Goal: Information Seeking & Learning: Learn about a topic

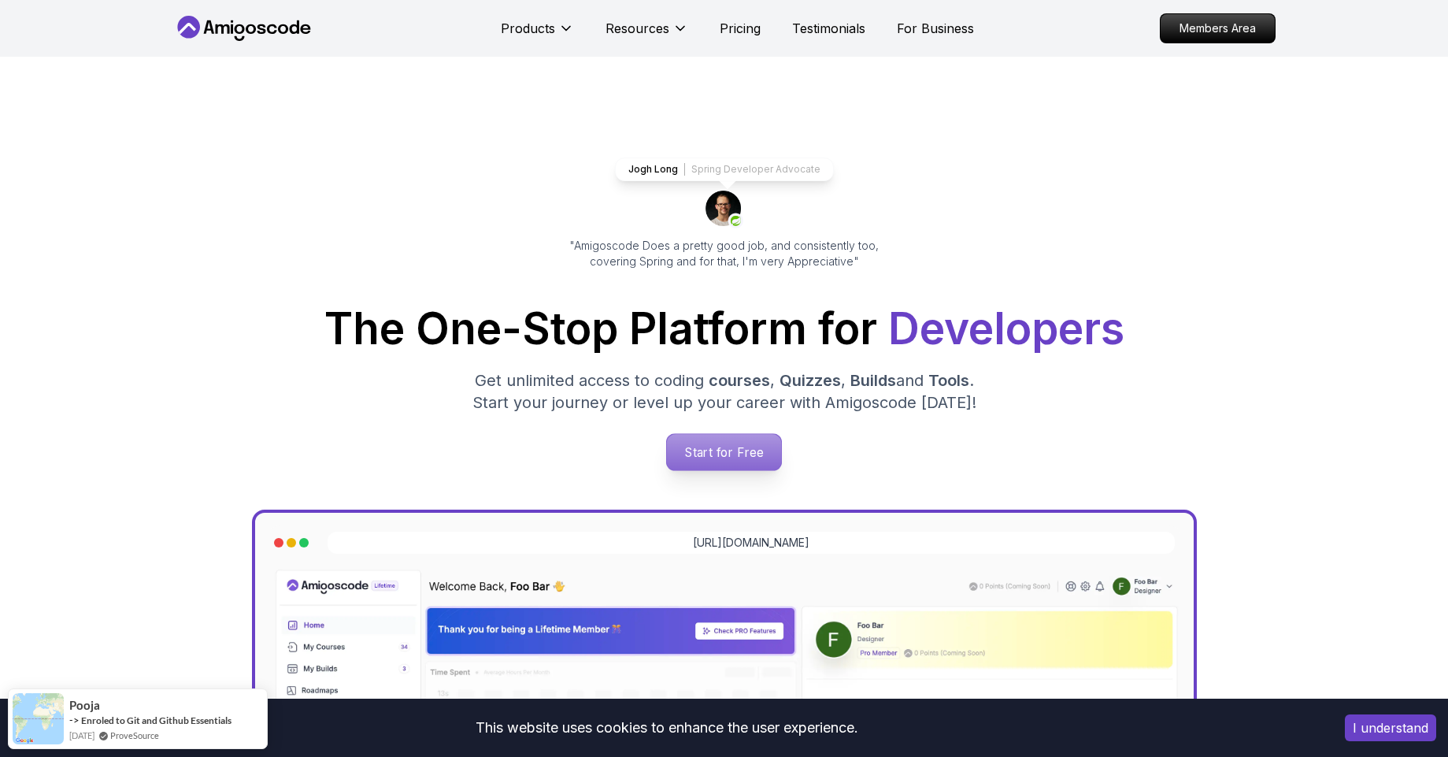
click at [728, 460] on p "Start for Free" at bounding box center [724, 452] width 114 height 36
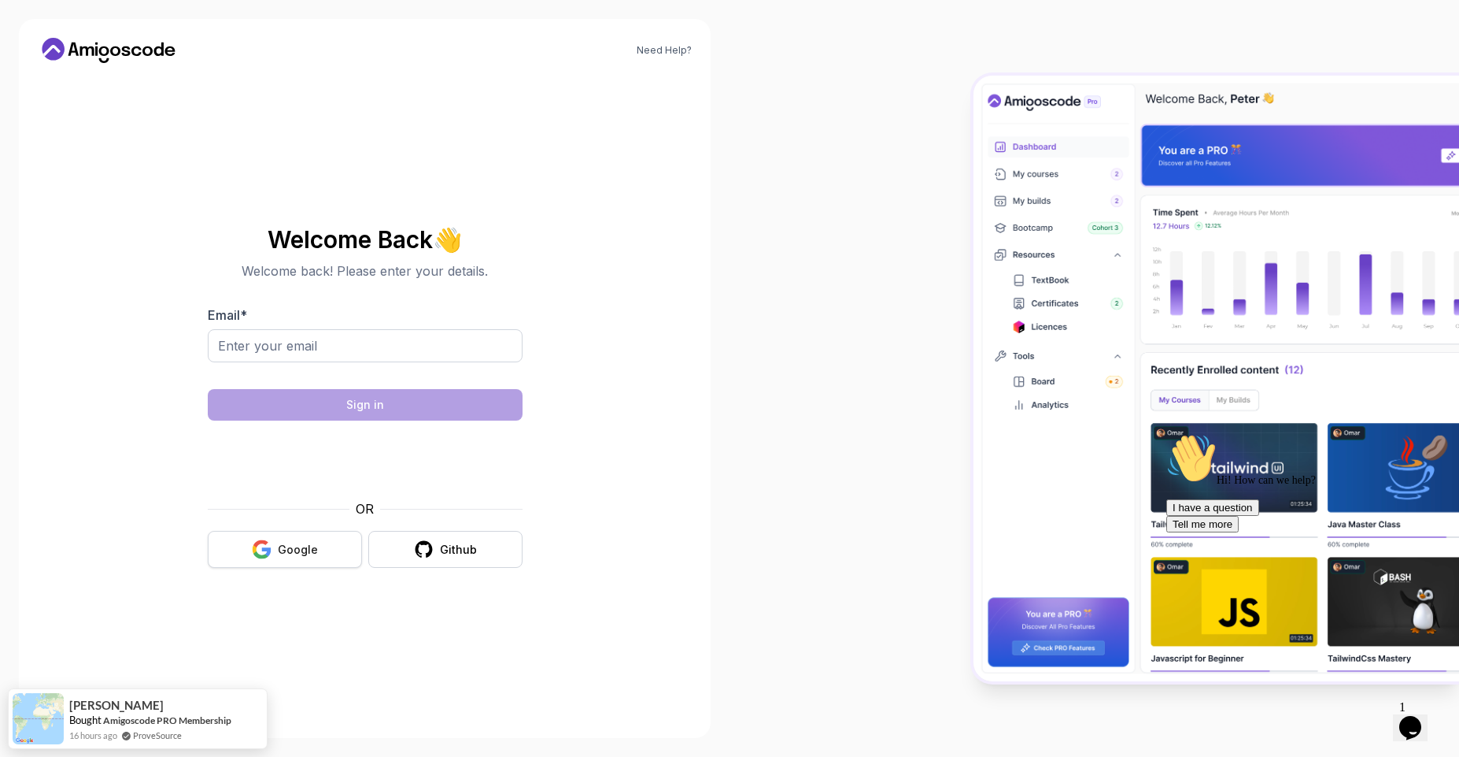
click at [288, 548] on div "Google" at bounding box center [298, 550] width 40 height 16
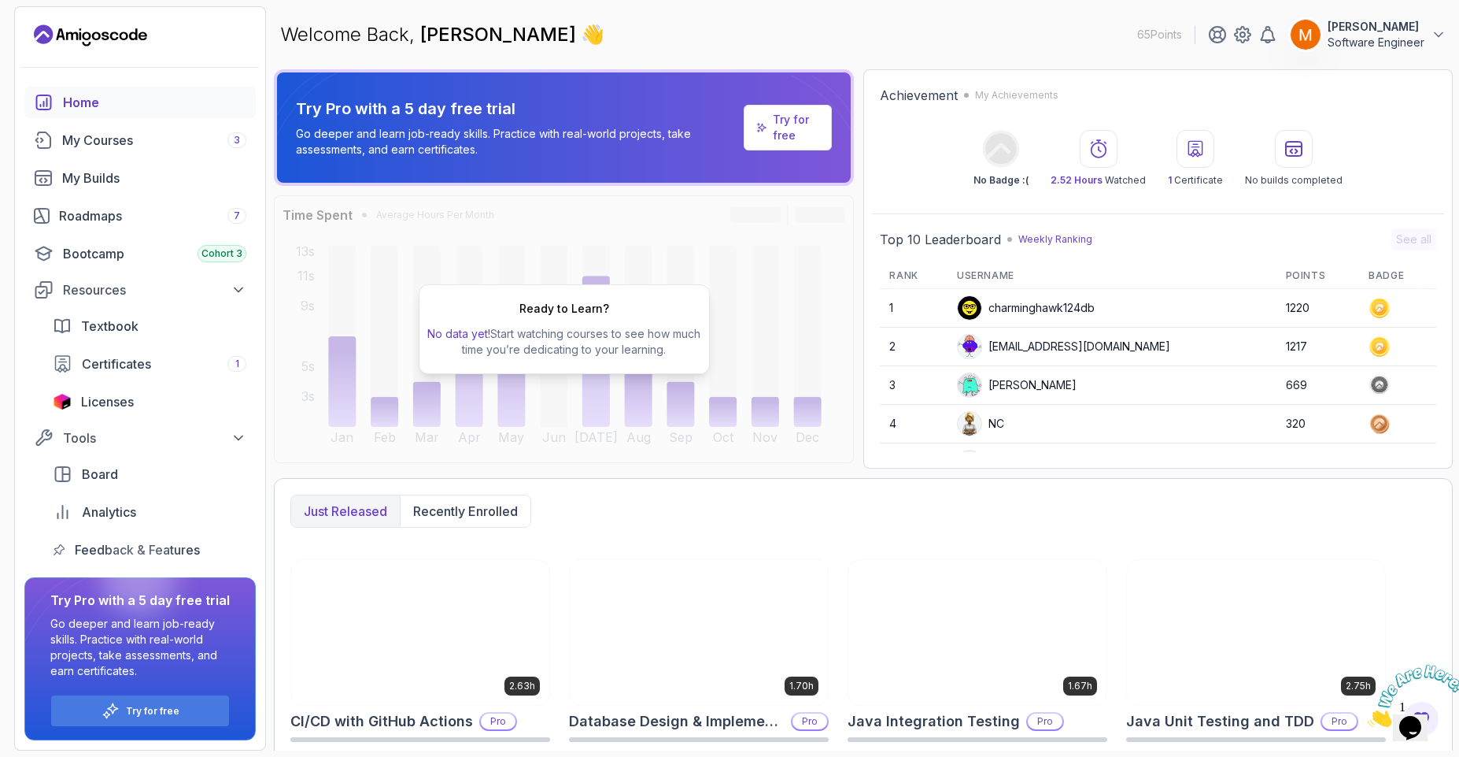
scroll to position [253, 0]
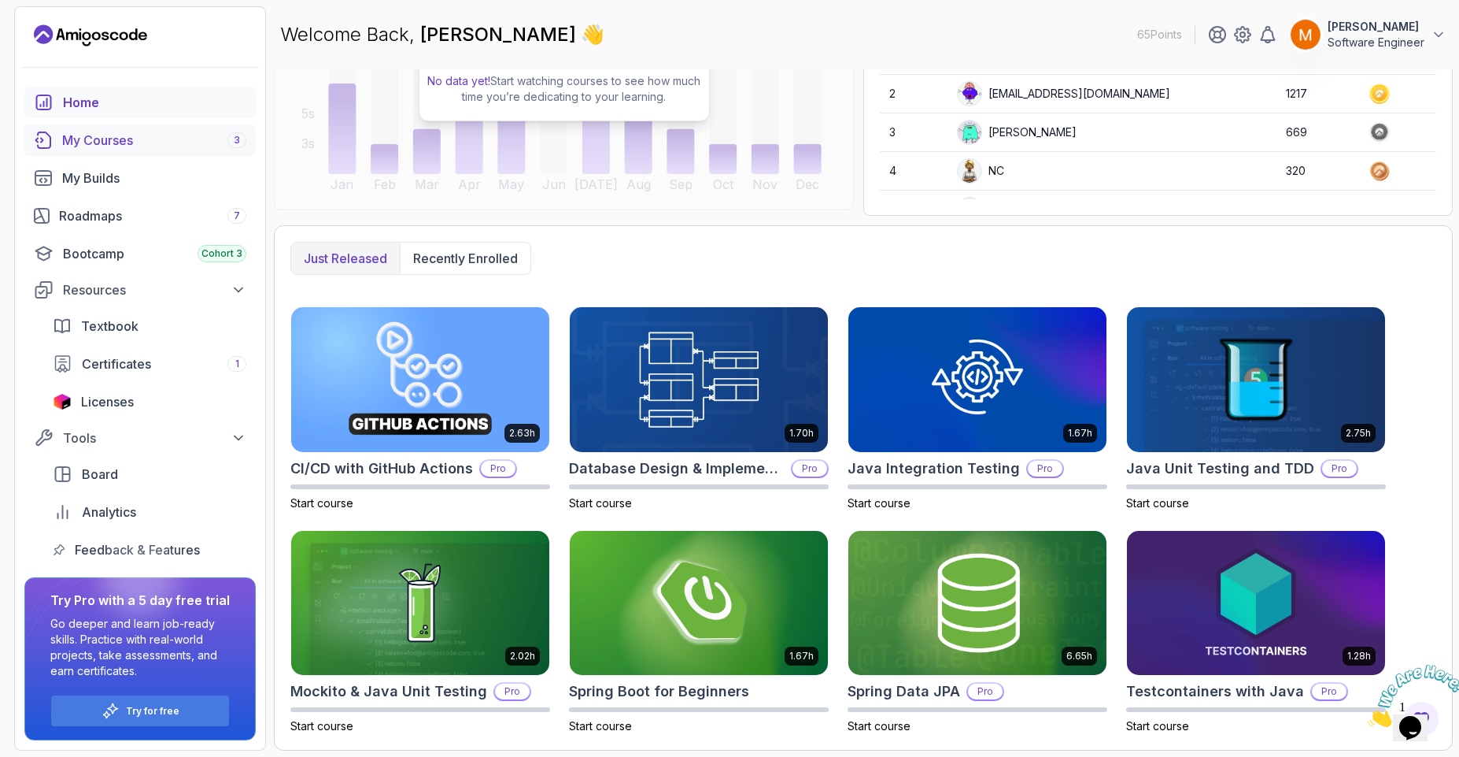
click at [128, 135] on div "My Courses 3" at bounding box center [154, 140] width 184 height 19
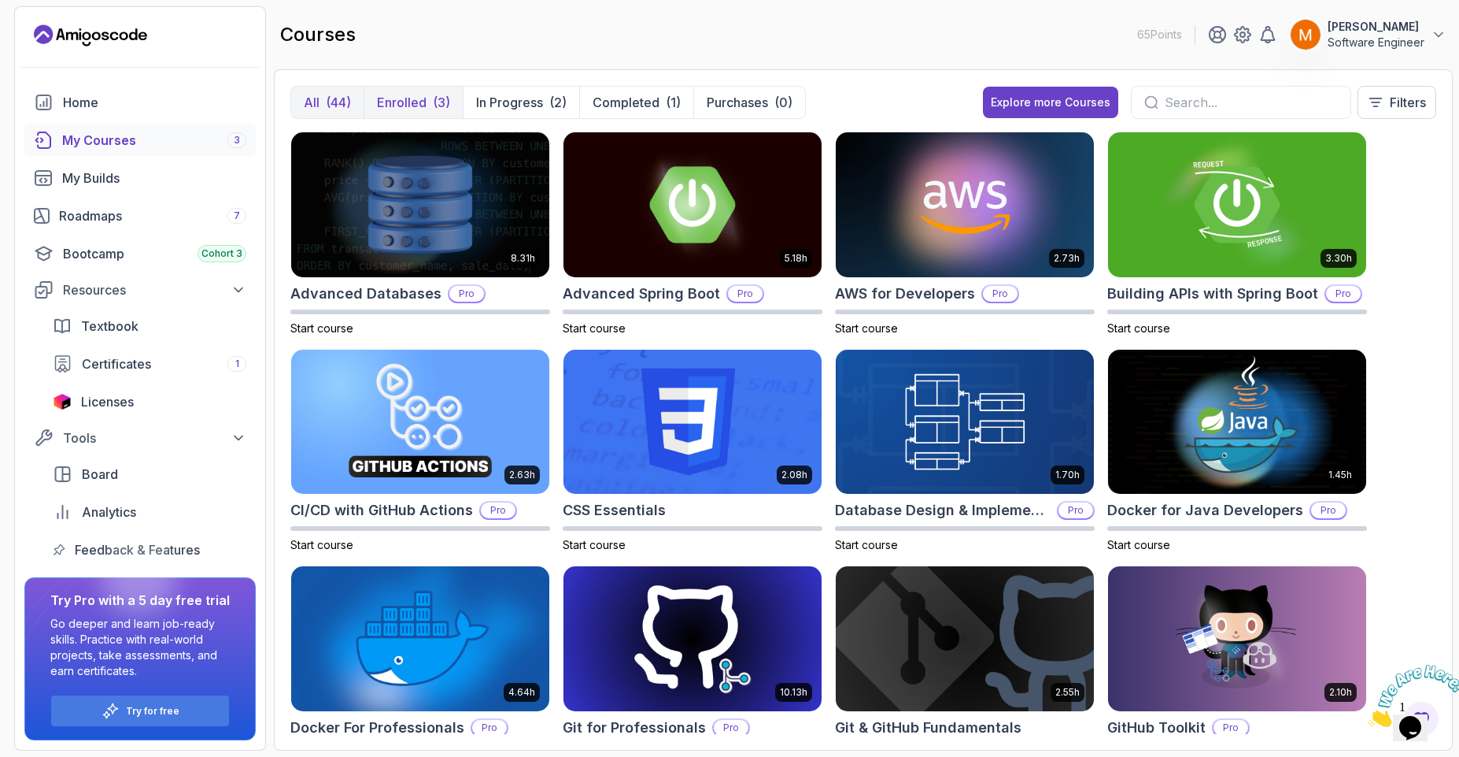
click at [403, 107] on p "Enrolled" at bounding box center [402, 102] width 50 height 19
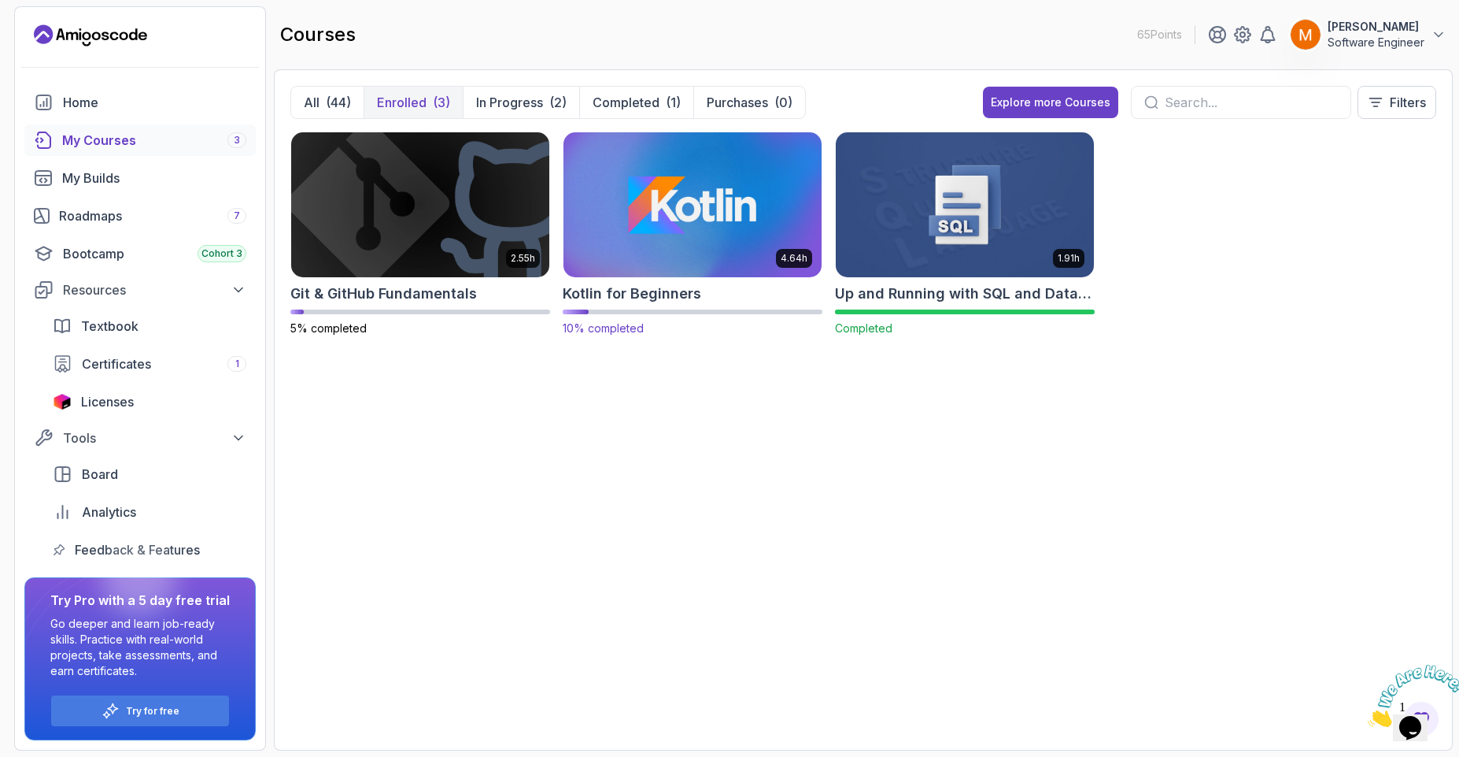
click at [635, 216] on img at bounding box center [692, 204] width 271 height 152
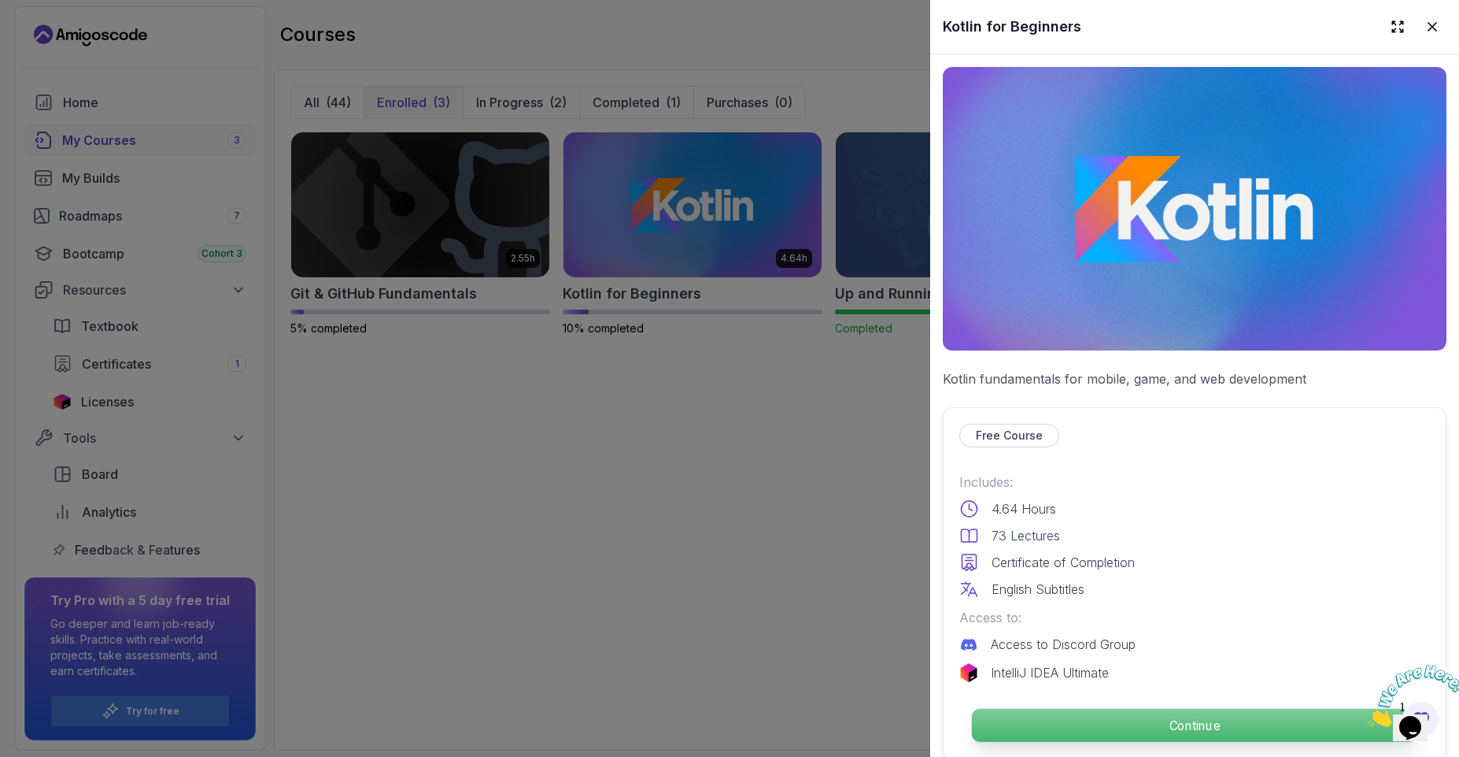
click at [1075, 726] on p "Continue" at bounding box center [1195, 724] width 446 height 33
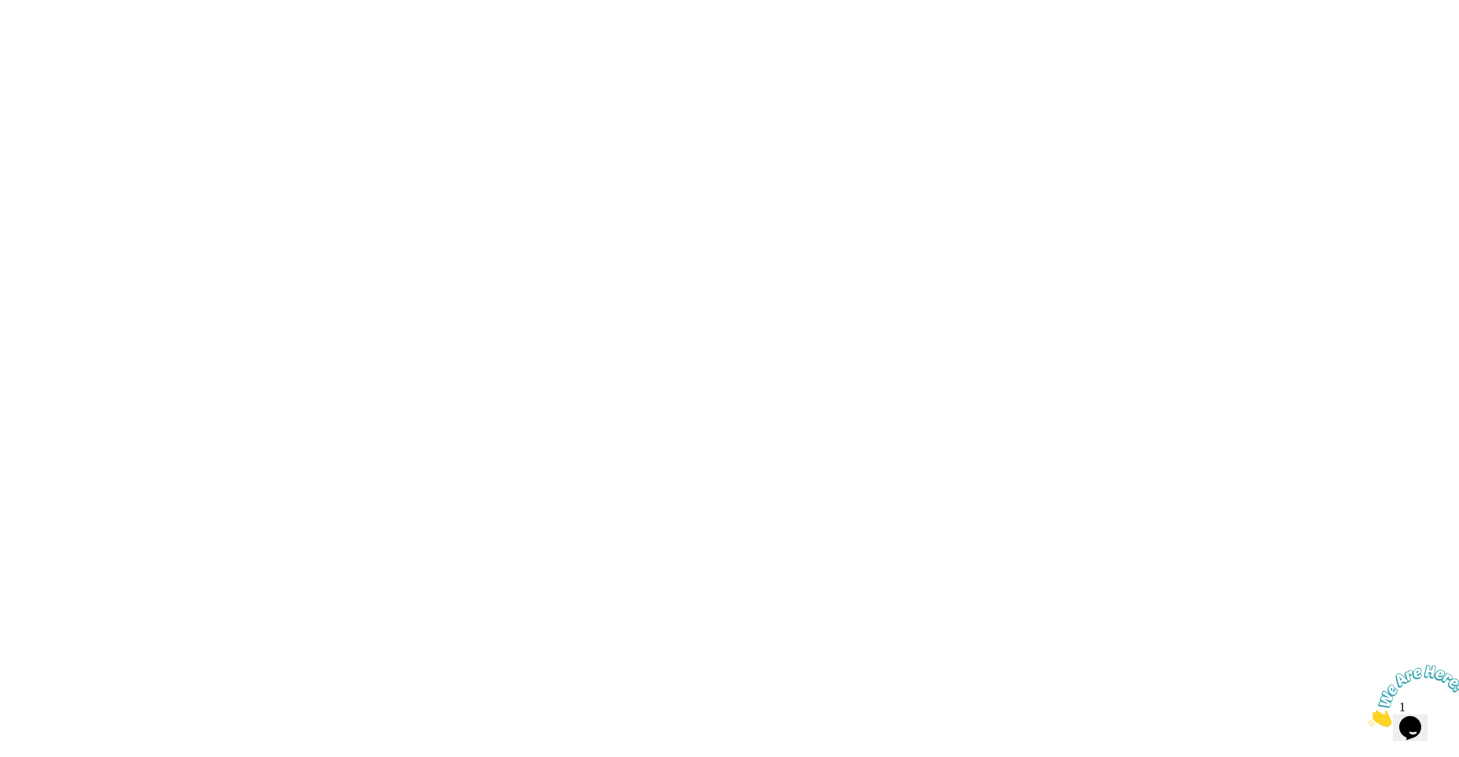
click at [1106, 0] on html "3s" at bounding box center [729, 0] width 1459 height 0
click at [1416, 712] on img at bounding box center [1417, 695] width 98 height 62
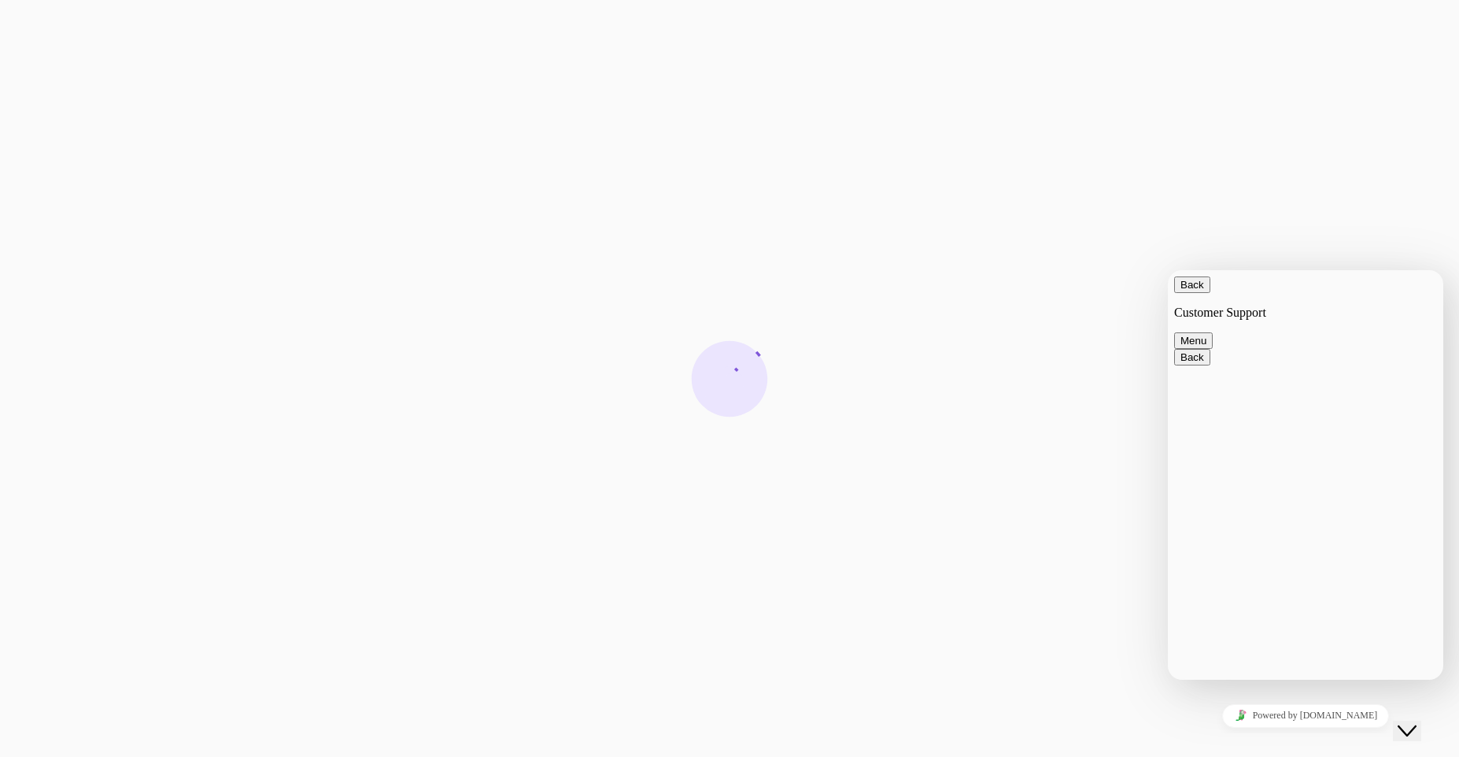
click at [1168, 270] on textarea at bounding box center [1168, 270] width 0 height 0
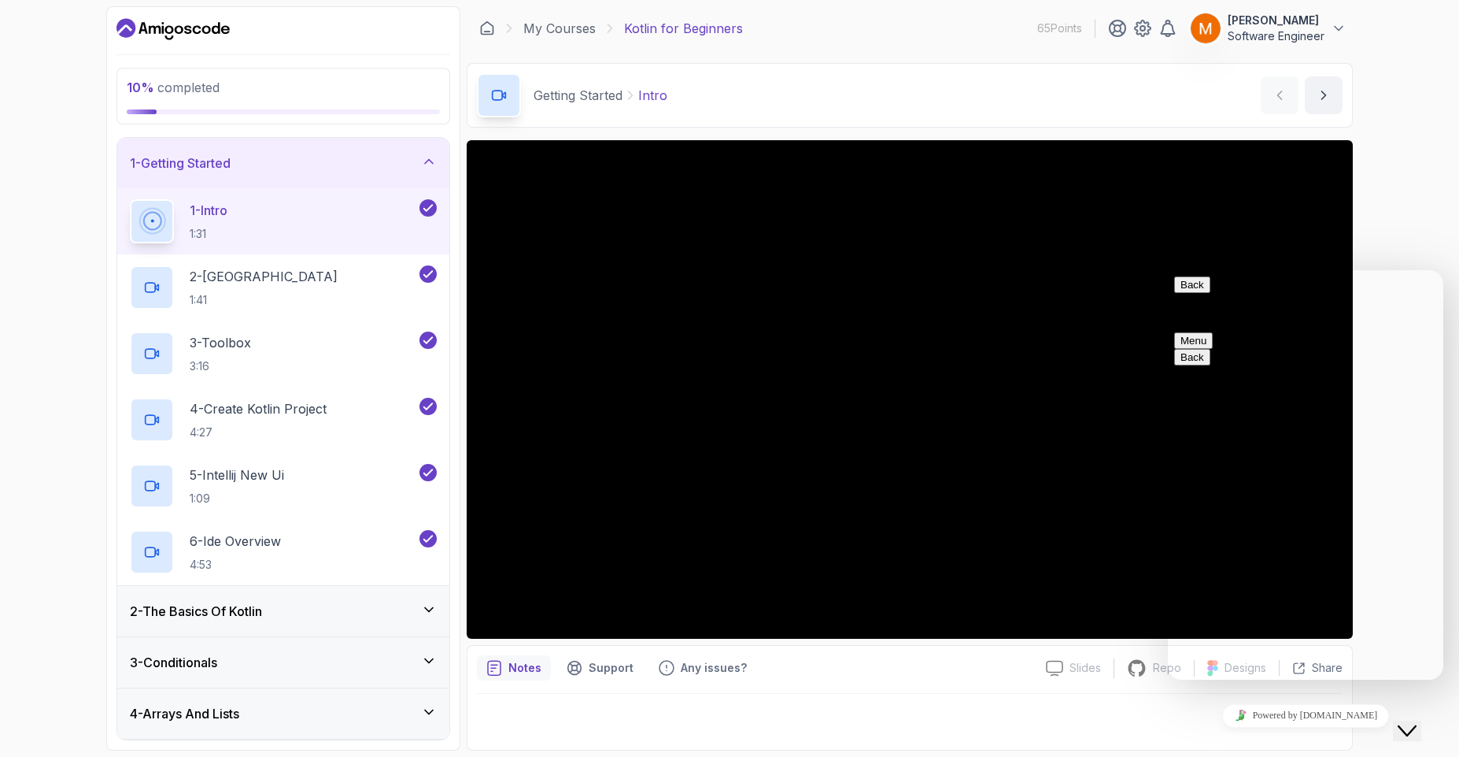
type textarea "courses related to java"
click at [1168, 270] on div "courses related to java Rate this chat Insert emoji" at bounding box center [1168, 270] width 0 height 0
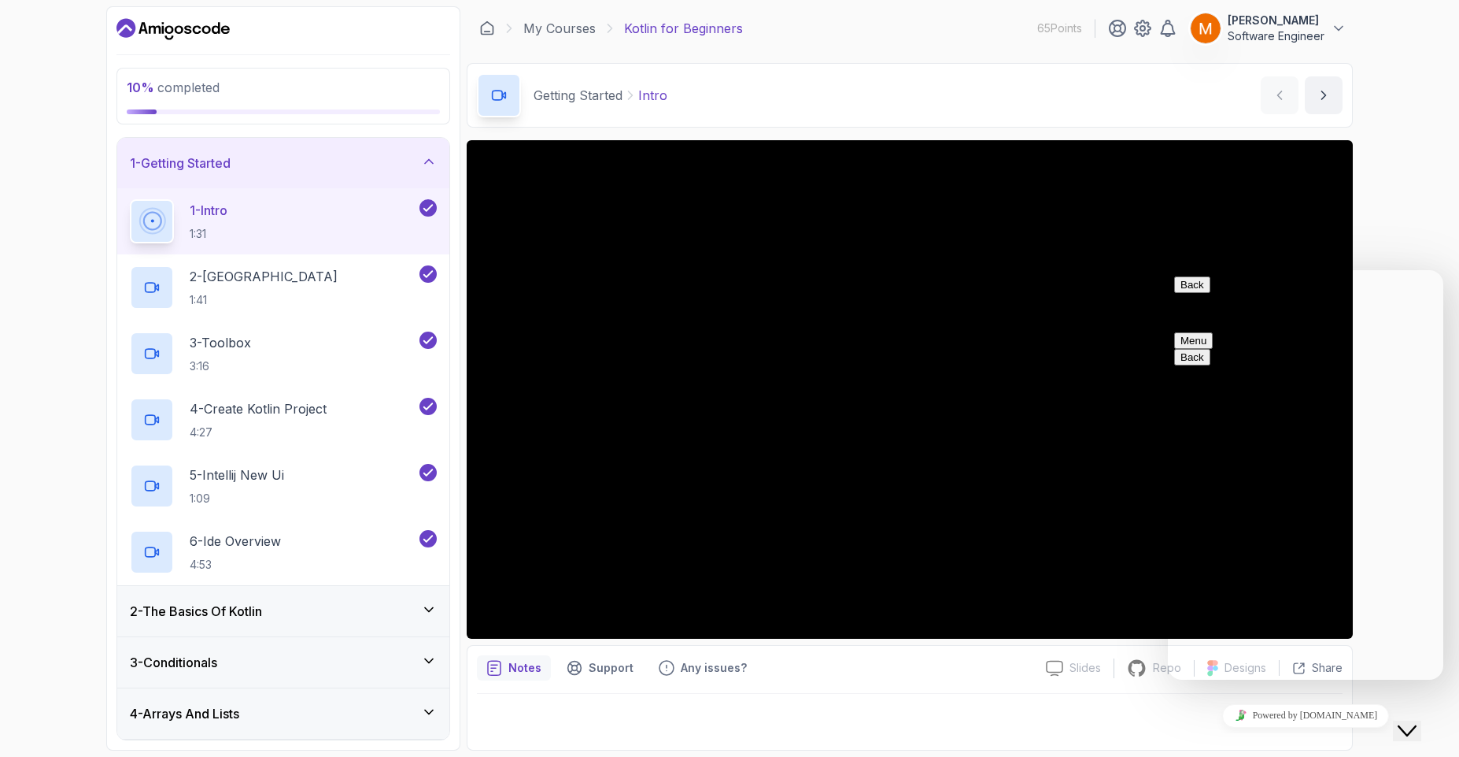
click at [1213, 332] on button "Menu" at bounding box center [1194, 340] width 39 height 17
click at [1168, 270] on textarea "courses related to java" at bounding box center [1168, 270] width 0 height 0
click at [1168, 270] on textarea "sorry thought this was ai assisted" at bounding box center [1168, 270] width 0 height 0
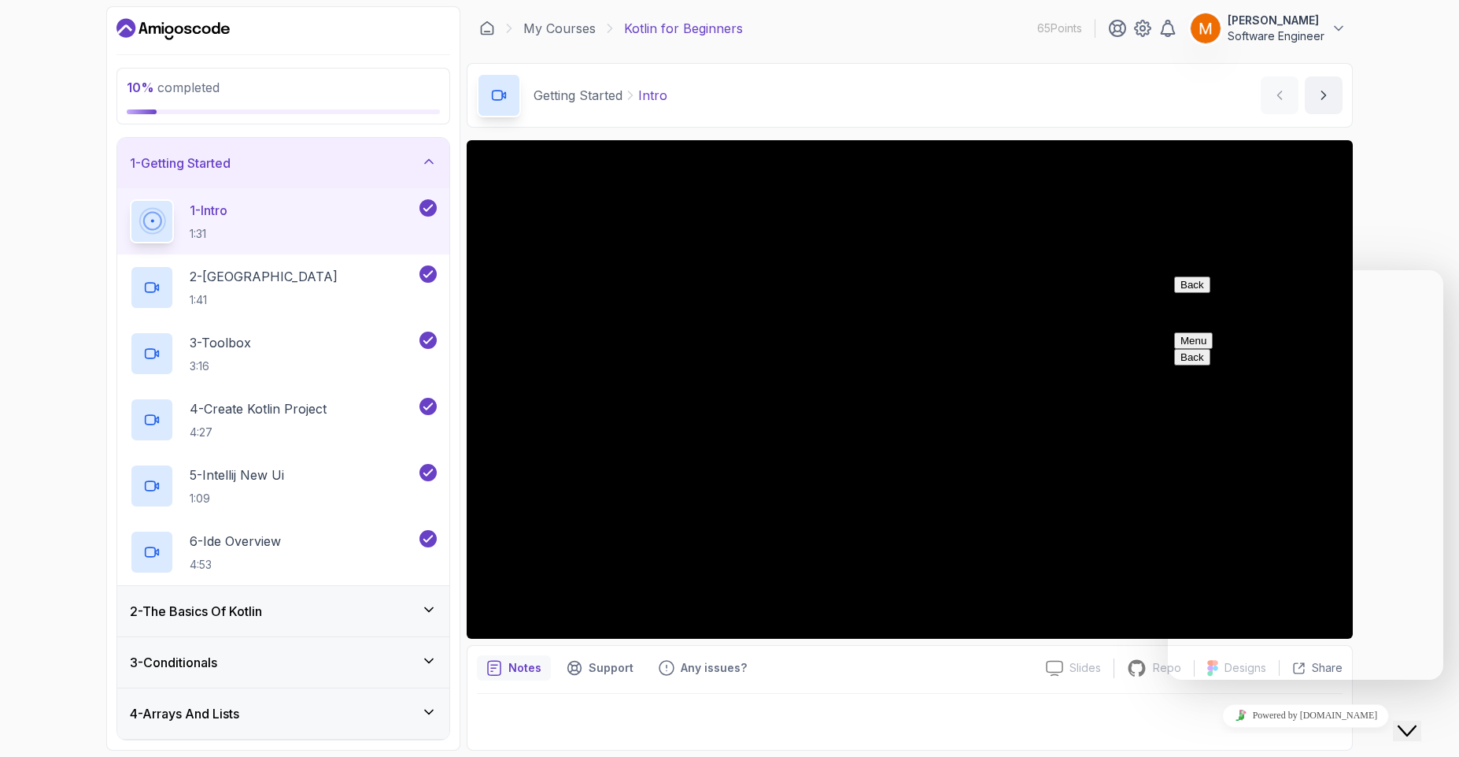
click at [1168, 270] on textarea "sorry thought this was ai assisted customer support" at bounding box center [1168, 270] width 0 height 0
type textarea "sorry thought this was AI assisted chatbot"
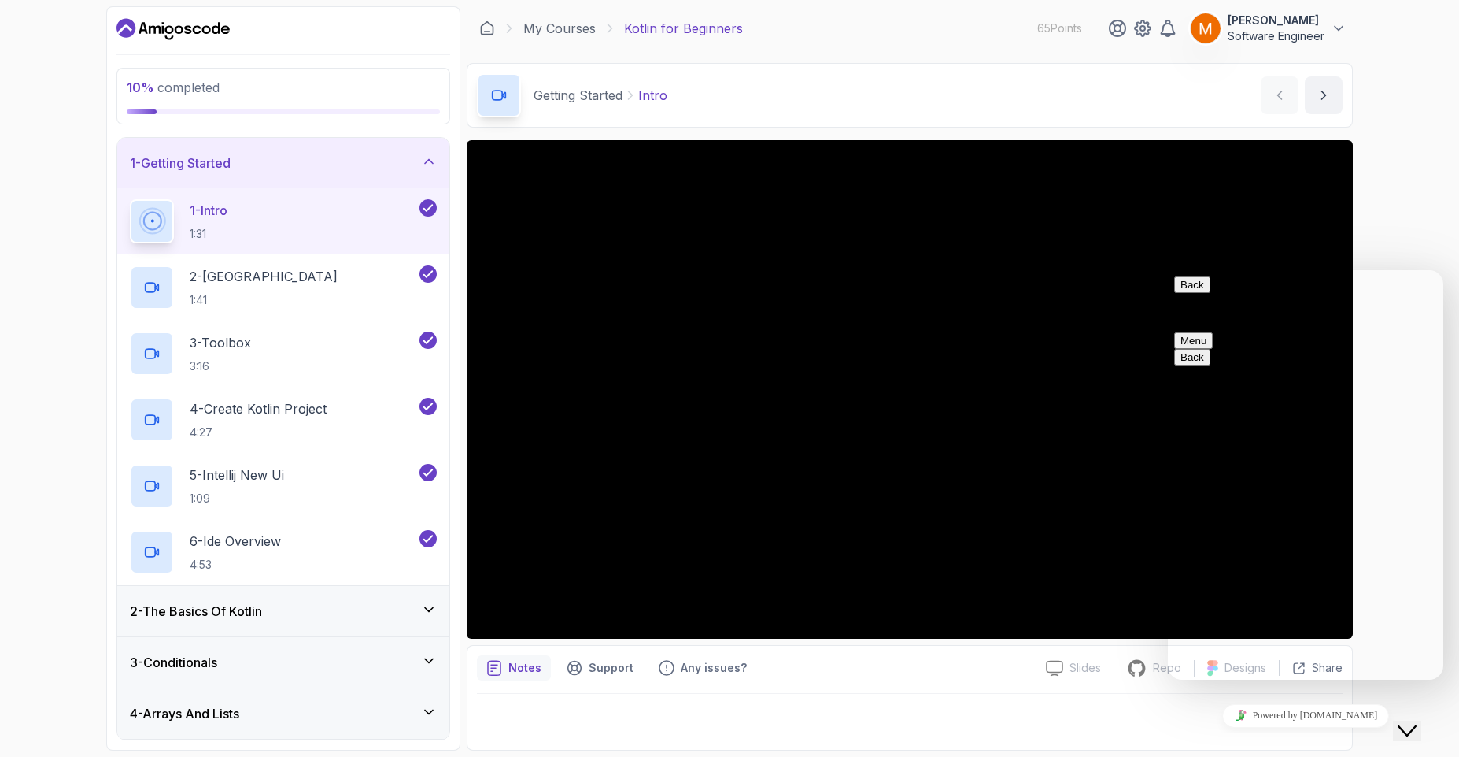
click at [1191, 293] on button "Back" at bounding box center [1193, 284] width 36 height 17
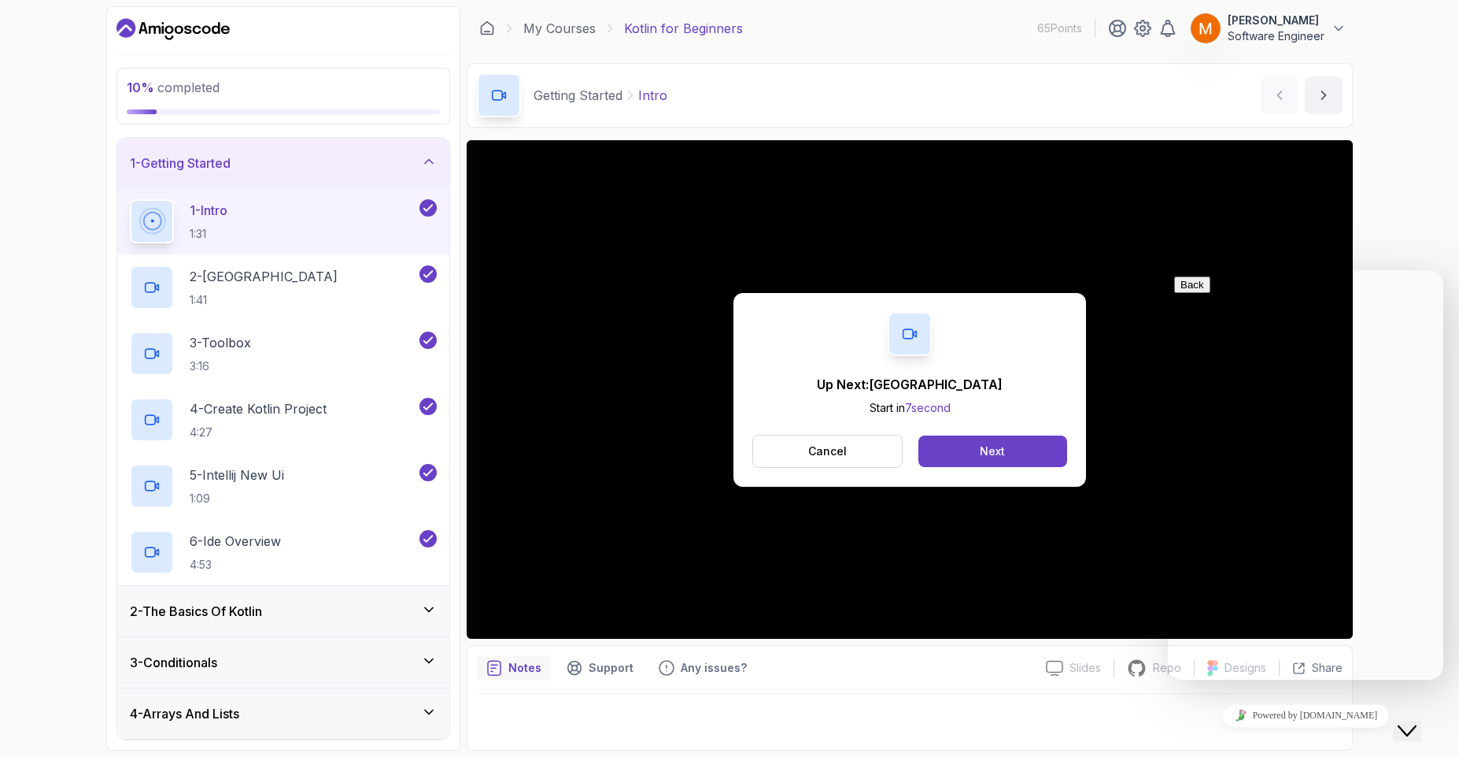
drag, startPoint x: 1329, startPoint y: 418, endPoint x: 1415, endPoint y: 427, distance: 86.2
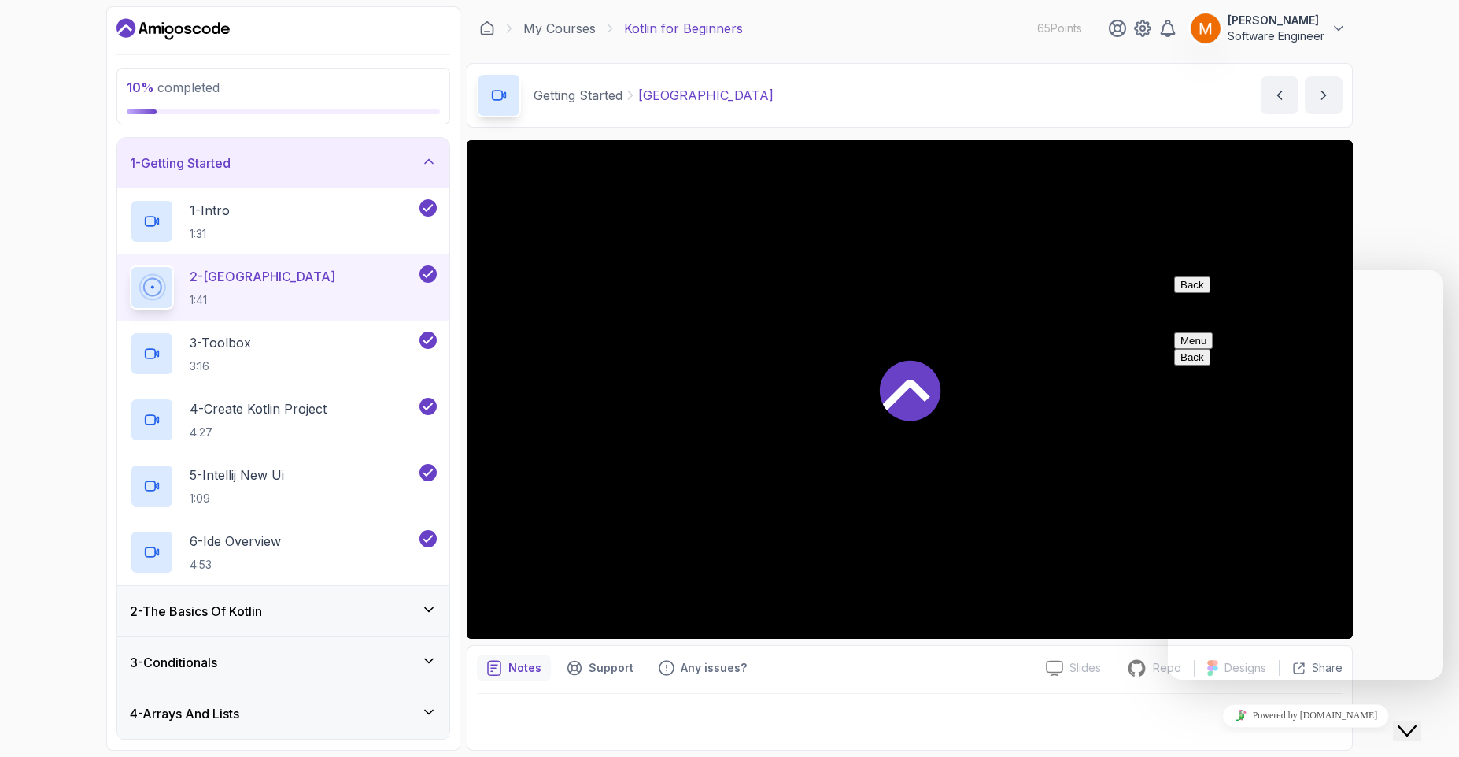
click at [1193, 293] on button "Back" at bounding box center [1193, 284] width 36 height 17
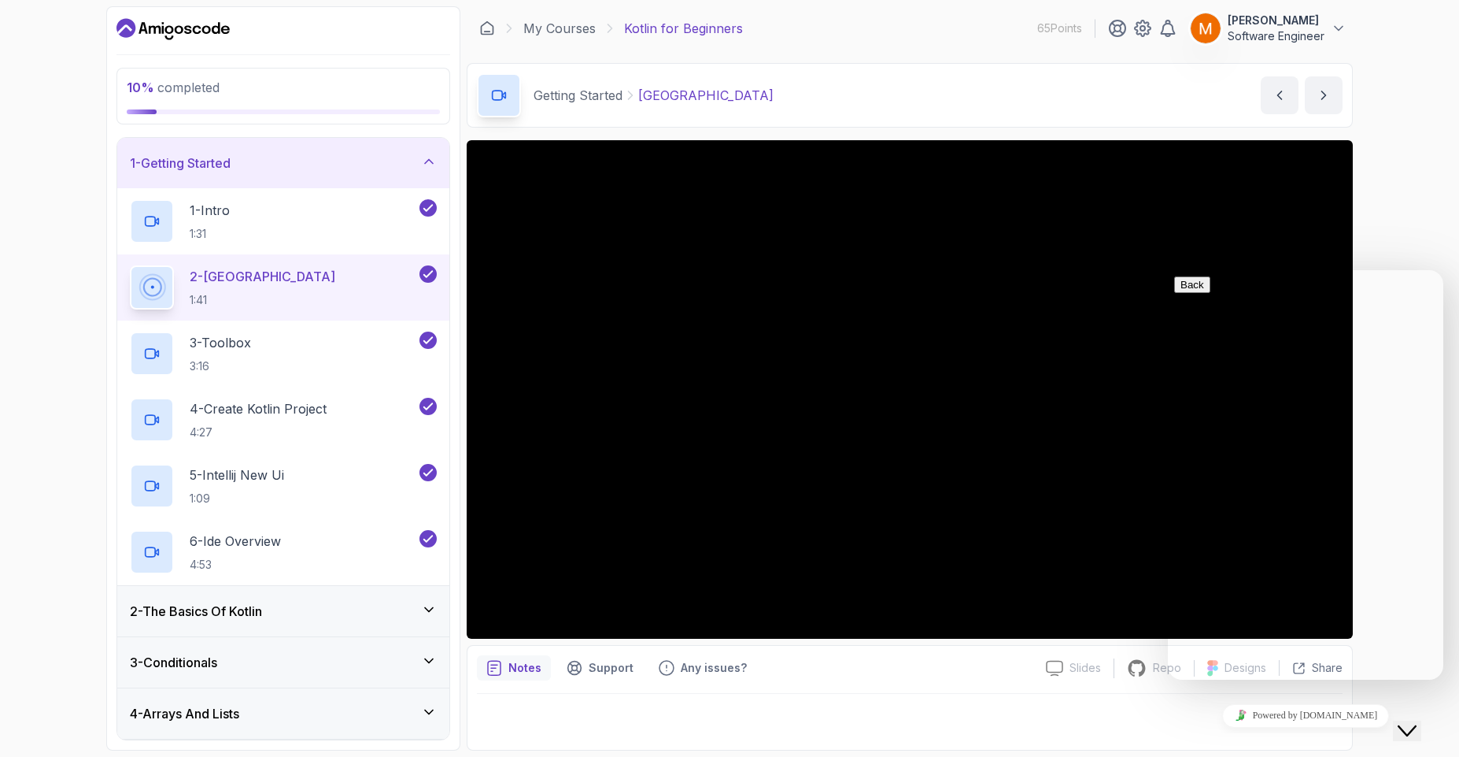
type input "w"
type input "a"
type input "d"
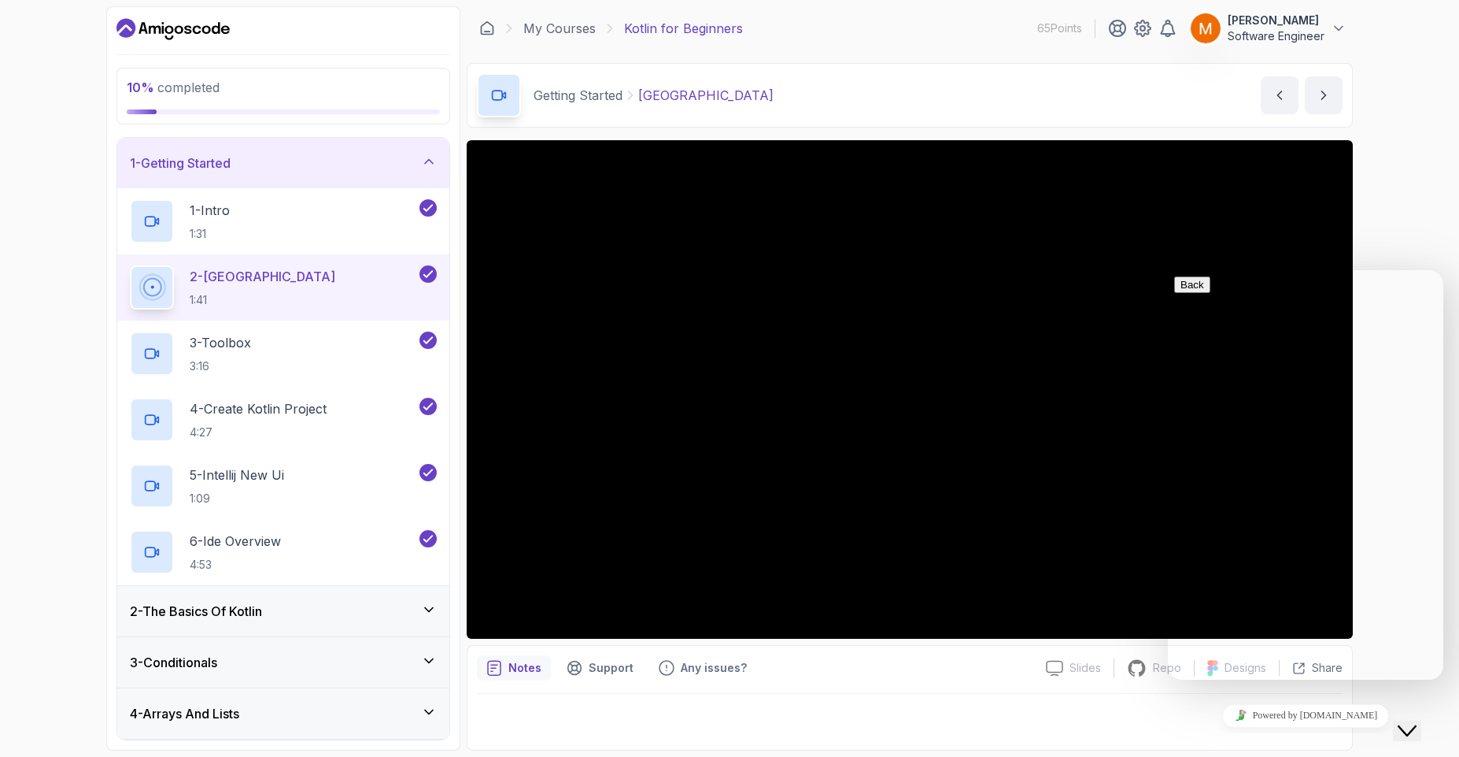
scroll to position [39, 0]
click at [1415, 242] on div "10 % completed 1 - Getting Started 1 - Intro 1:31 2 - Kotlin Playground 1:41 3 …" at bounding box center [729, 378] width 1459 height 757
drag, startPoint x: 1439, startPoint y: 326, endPoint x: 1443, endPoint y: 276, distance: 49.8
click at [1445, 179] on div "10 % completed 1 - Getting Started 1 - Intro 1:31 2 - Kotlin Playground 1:41 3 …" at bounding box center [729, 378] width 1459 height 757
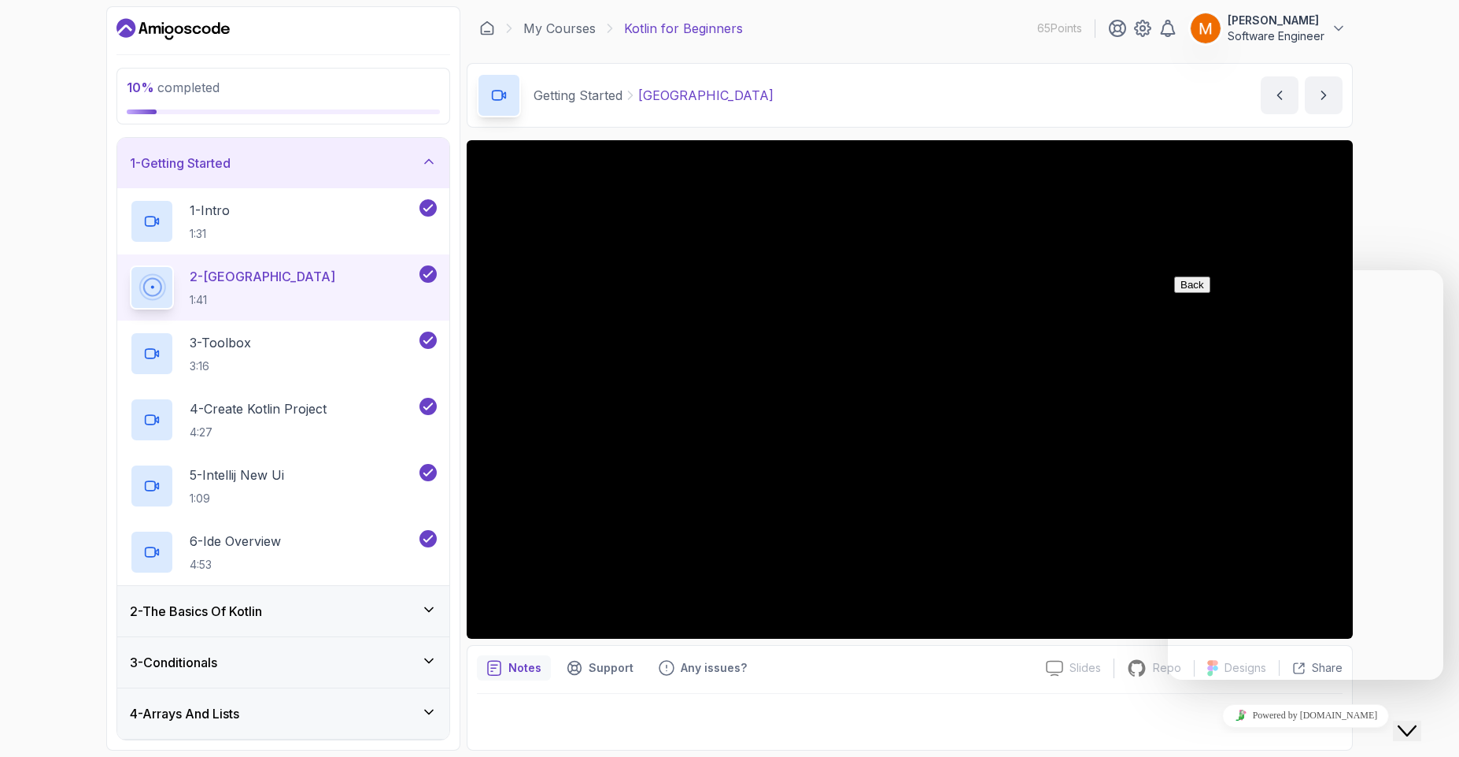
click at [1417, 721] on icon "Close Chat This icon closes the chat window." at bounding box center [1407, 730] width 19 height 19
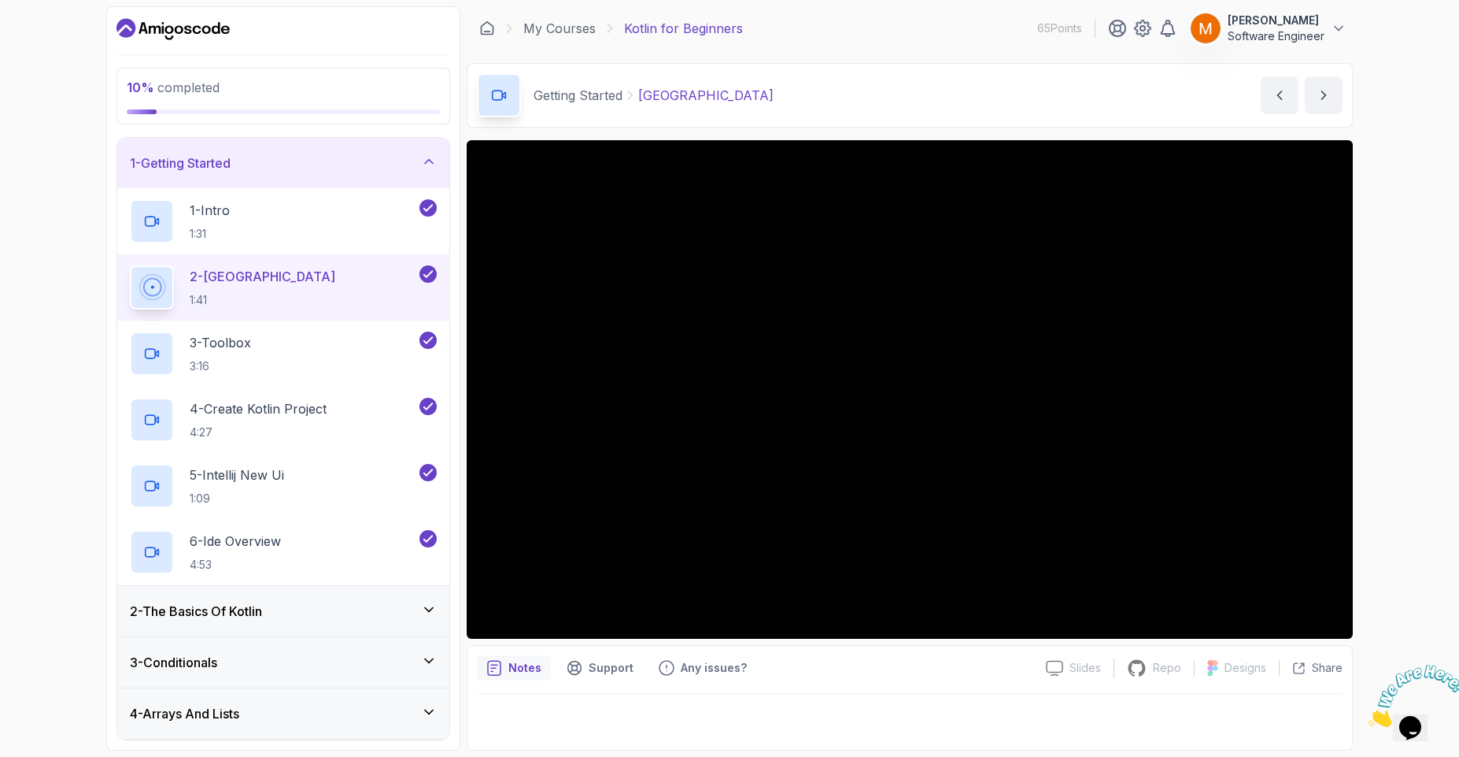
click at [1425, 748] on div "10 % completed 1 - Getting Started 1 - Intro 1:31 2 - Kotlin Playground 1:41 3 …" at bounding box center [729, 378] width 1459 height 757
click at [1417, 725] on img at bounding box center [1417, 695] width 98 height 62
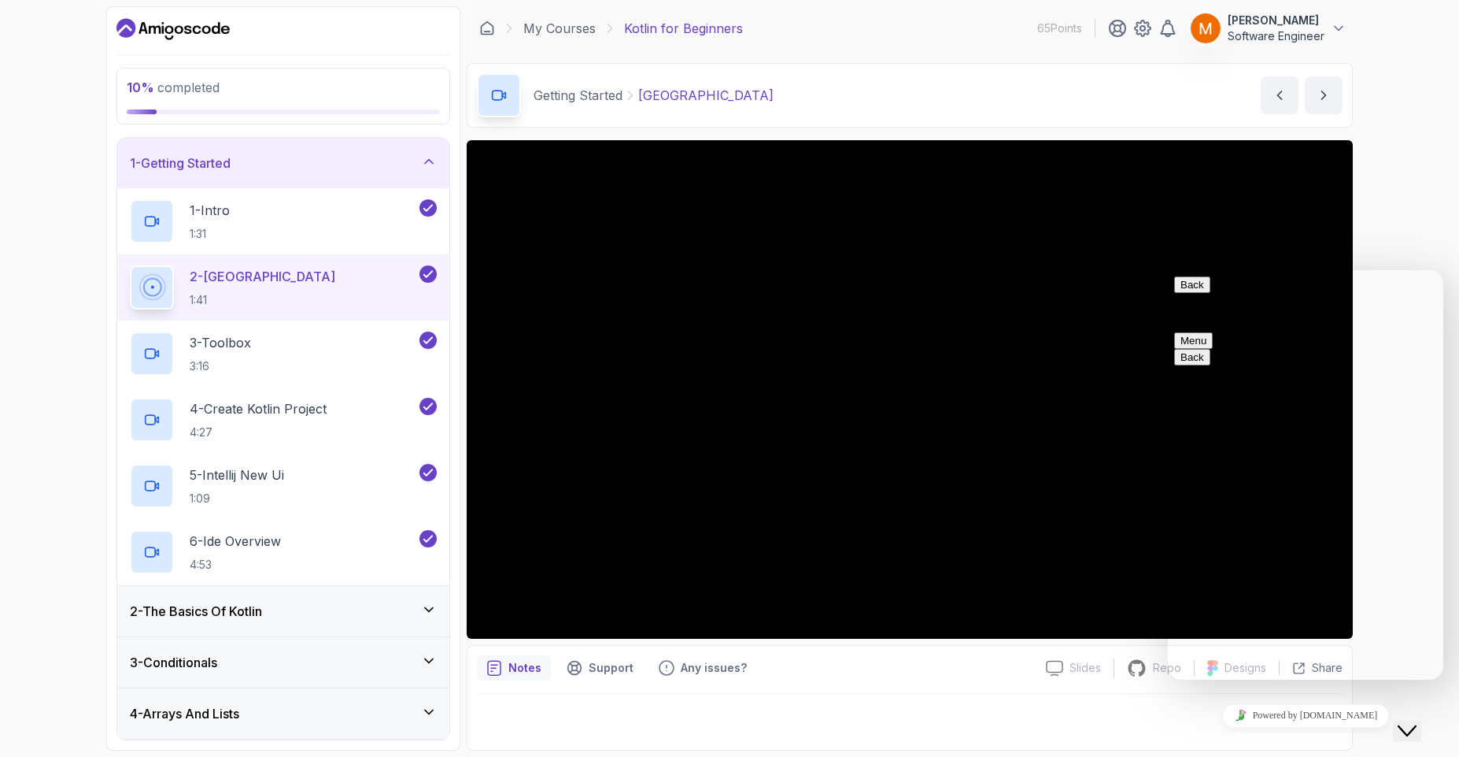
click at [1417, 724] on icon "Close Chat This icon closes the chat window." at bounding box center [1407, 730] width 19 height 19
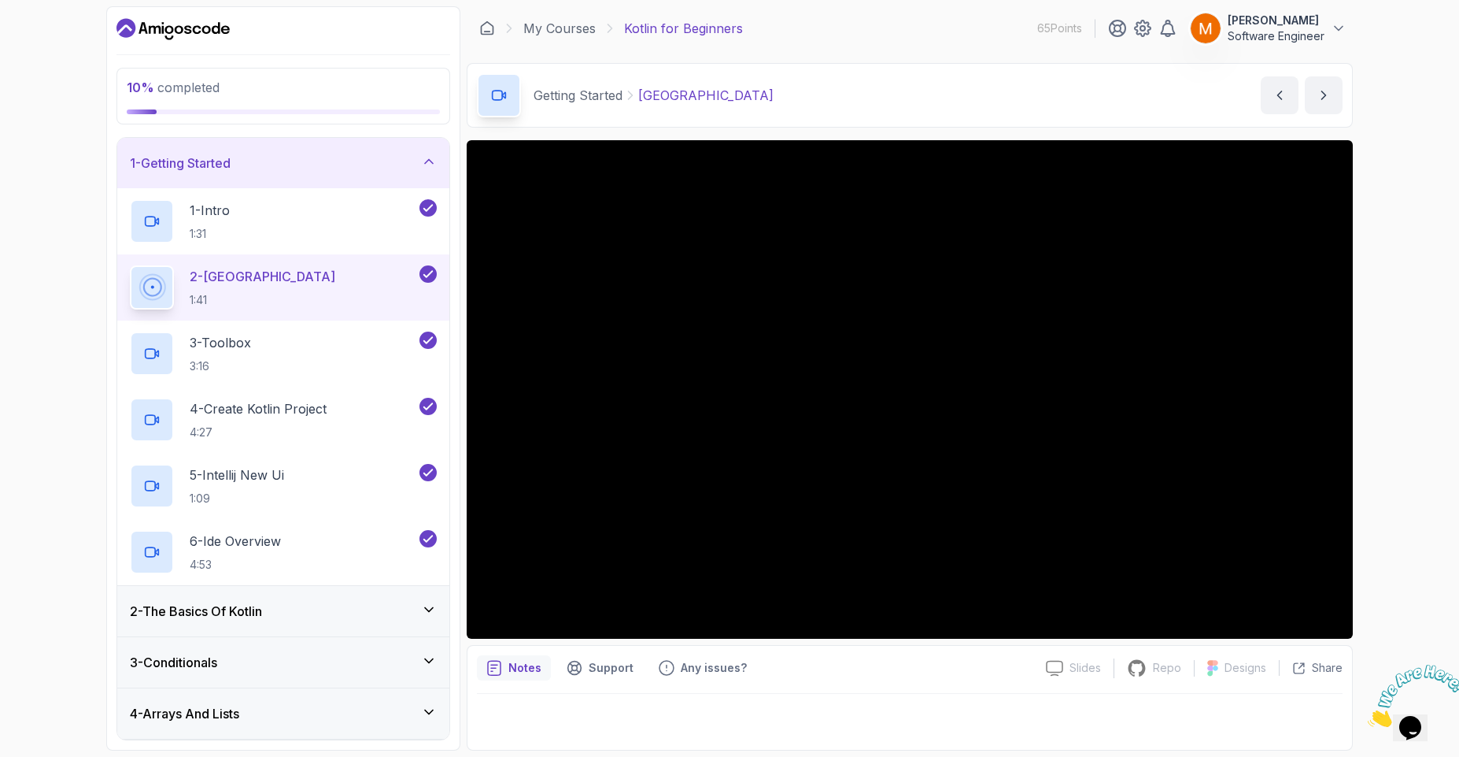
click at [229, 620] on div "2 - The Basics Of Kotlin" at bounding box center [283, 611] width 332 height 50
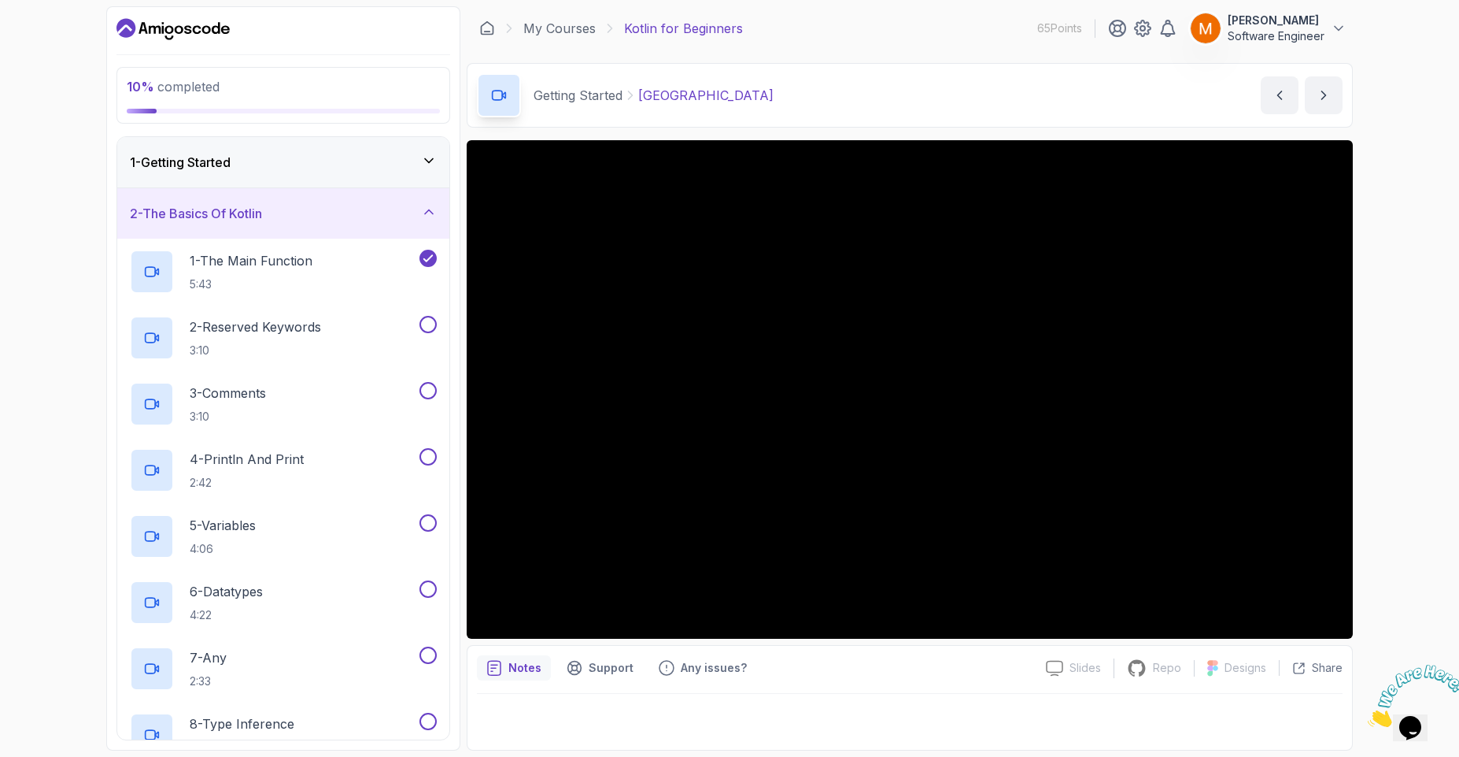
click at [274, 209] on div "2 - The Basics Of Kotlin" at bounding box center [283, 213] width 307 height 19
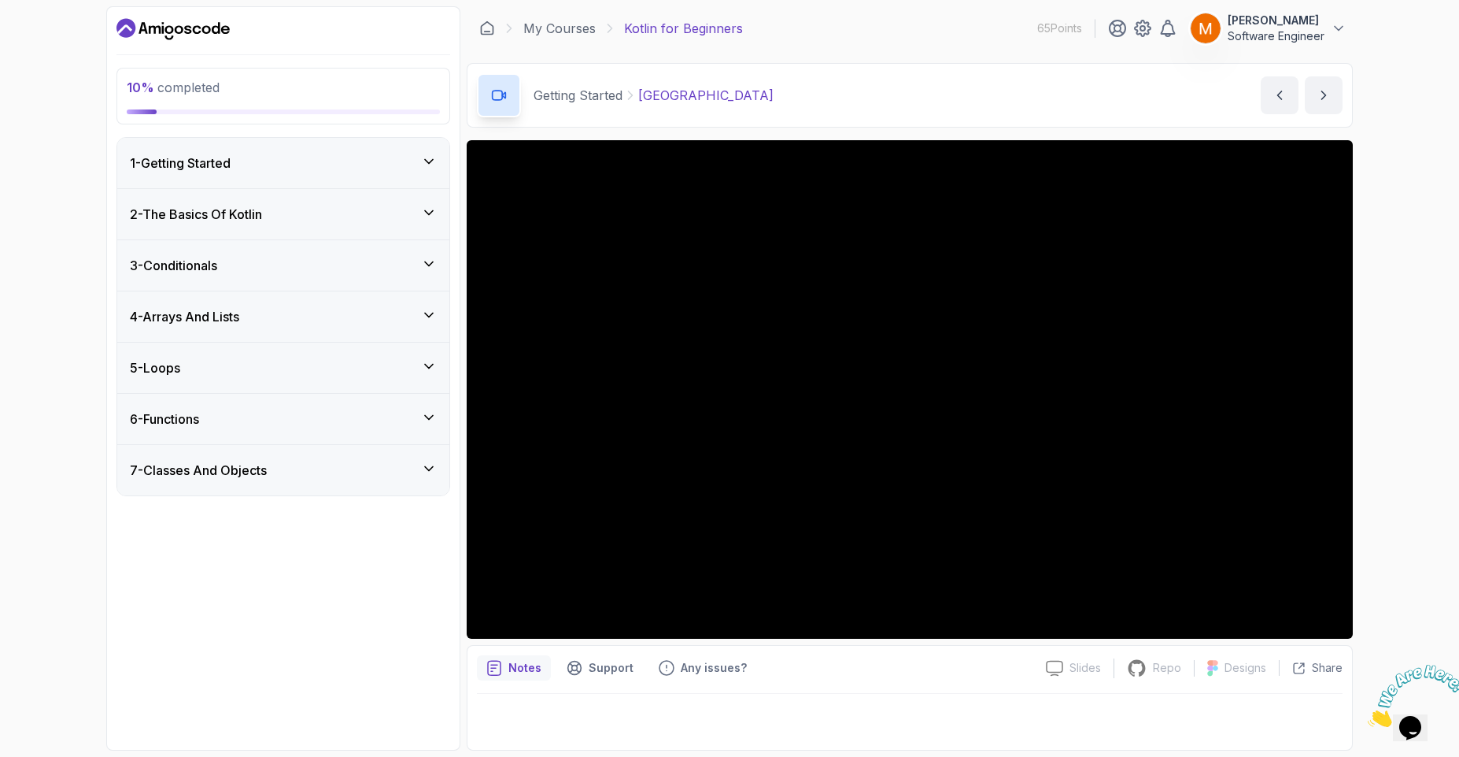
click at [249, 148] on div "1 - Getting Started" at bounding box center [283, 163] width 332 height 50
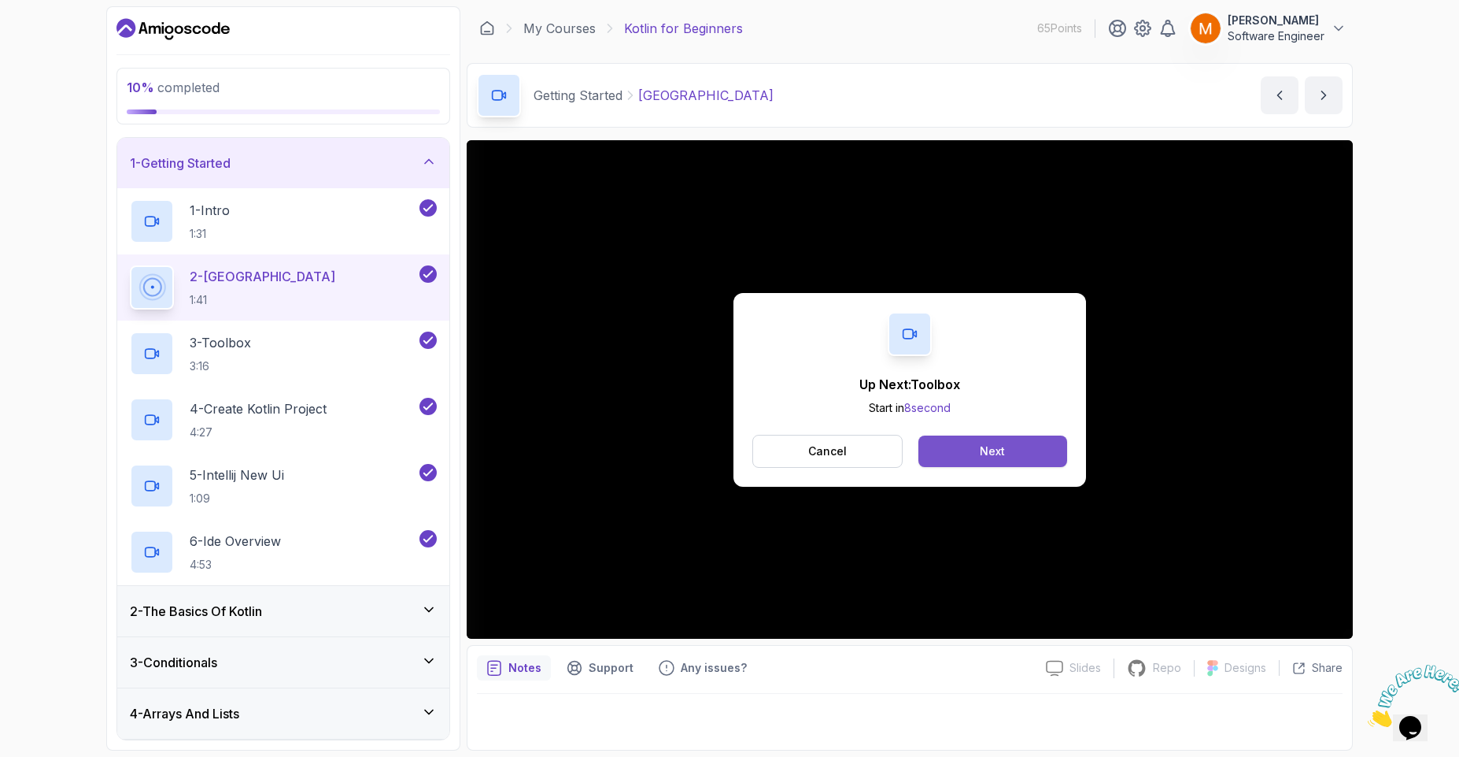
click at [986, 452] on div "Next" at bounding box center [992, 451] width 25 height 16
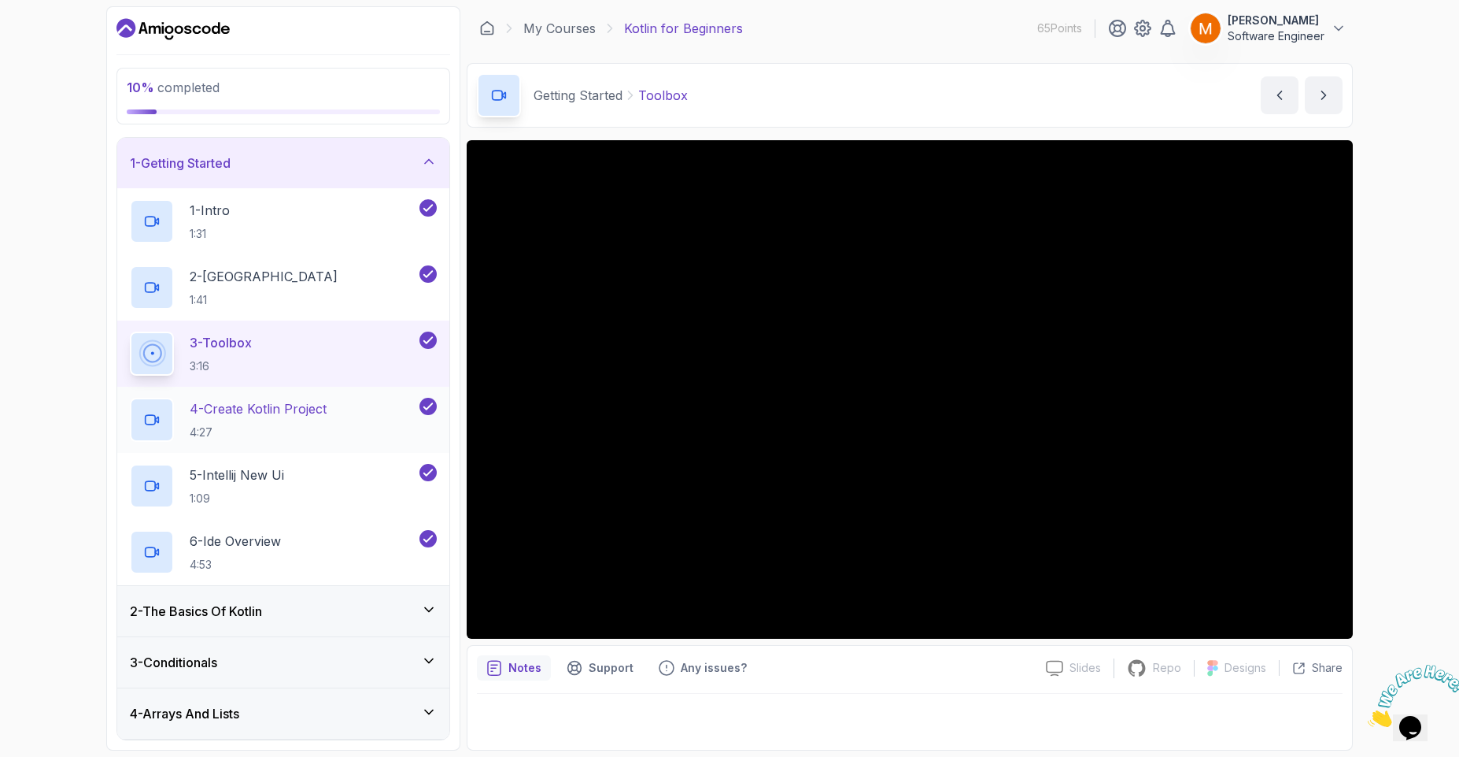
click at [277, 425] on p "4:27" at bounding box center [258, 432] width 137 height 16
